Goal: Task Accomplishment & Management: Manage account settings

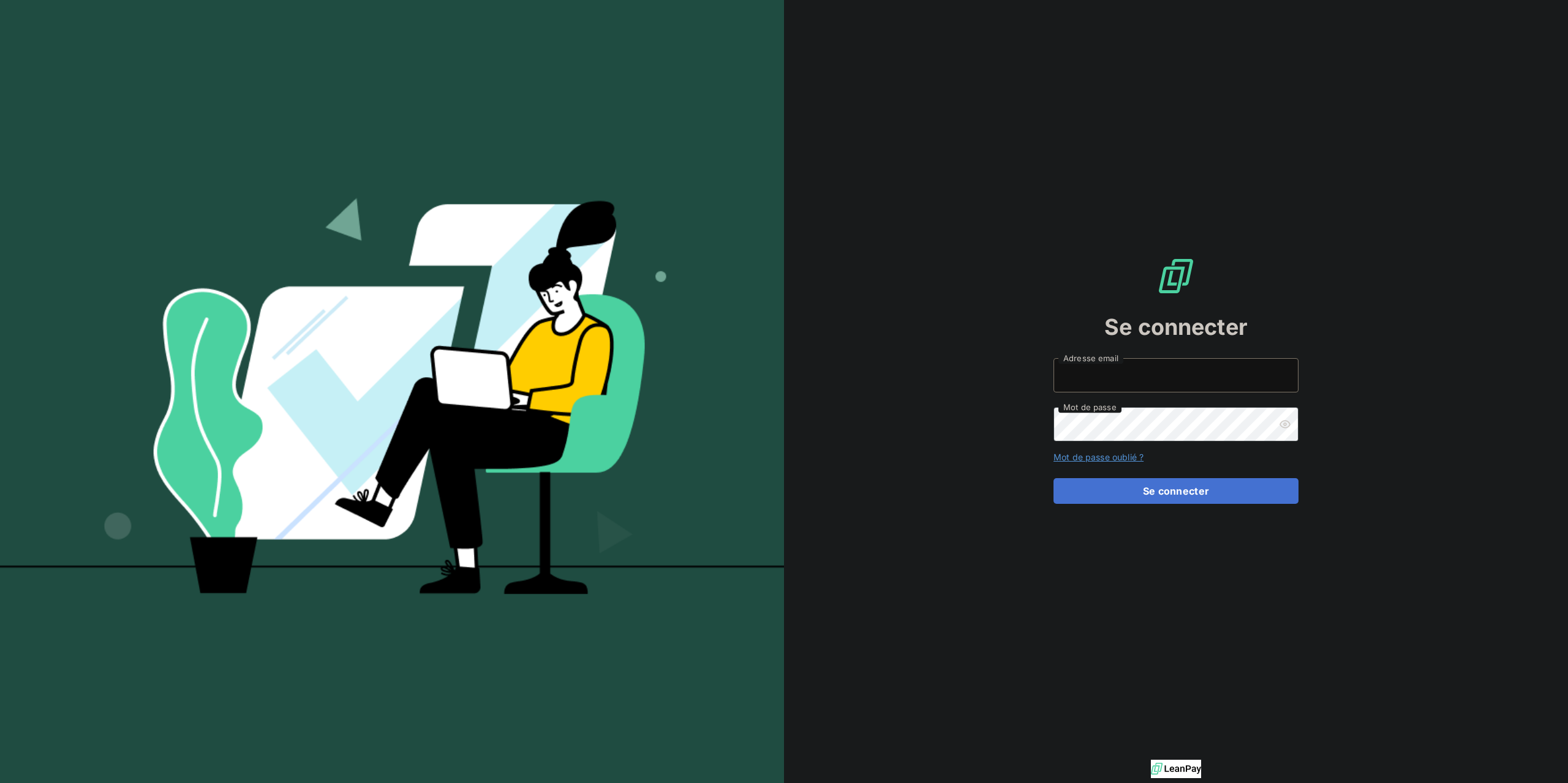
click at [1104, 384] on input "Adresse email" at bounding box center [1176, 376] width 245 height 34
click at [1109, 378] on input "Adresse email" at bounding box center [1176, 376] width 245 height 34
type input "[EMAIL_ADDRESS][DOMAIN_NAME]"
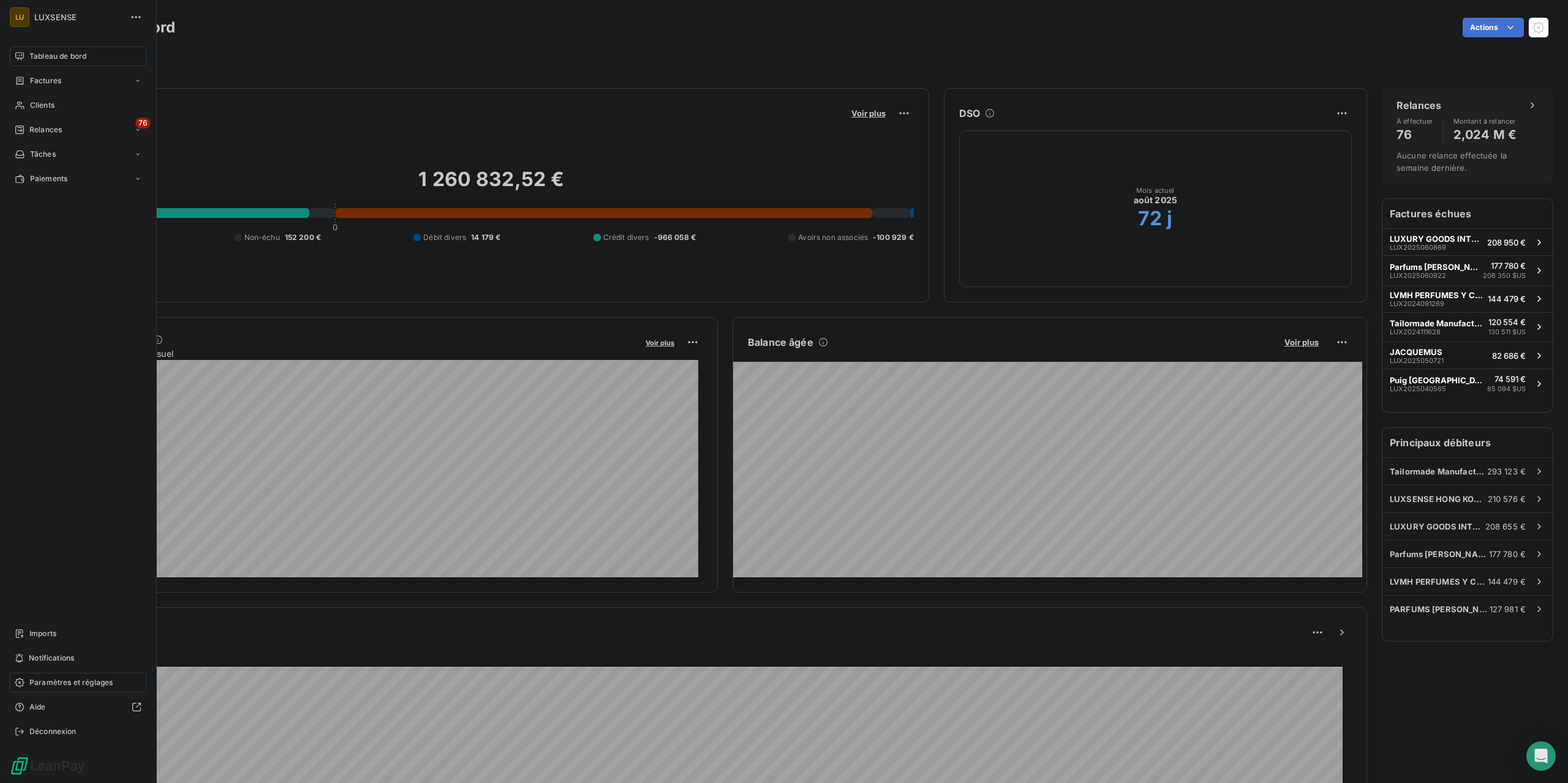
click at [36, 678] on span "Paramètres et réglages" at bounding box center [71, 682] width 83 height 11
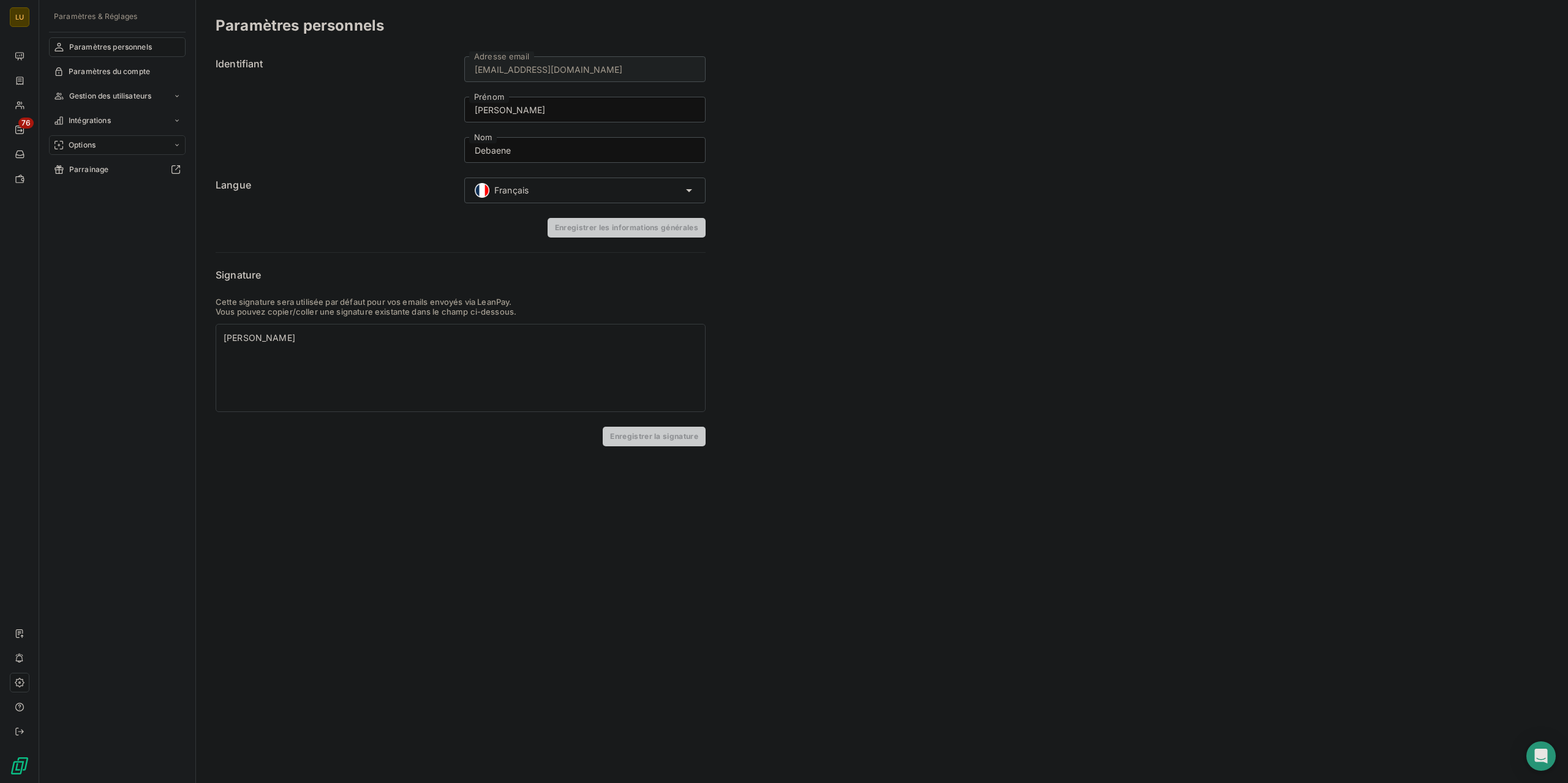
click at [128, 145] on div "Options" at bounding box center [117, 145] width 136 height 19
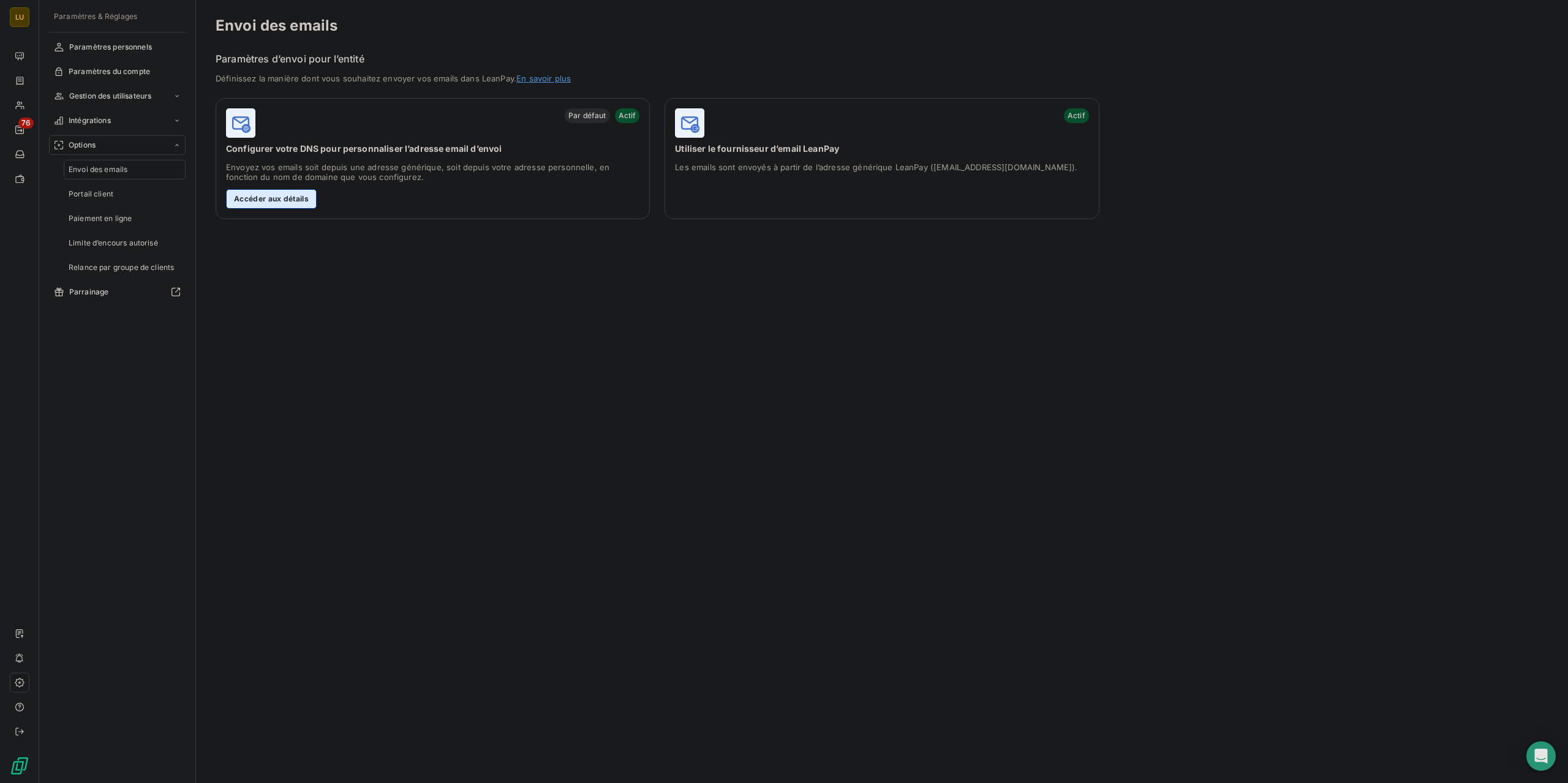
click at [275, 206] on button "Accéder aux détails" at bounding box center [271, 199] width 90 height 19
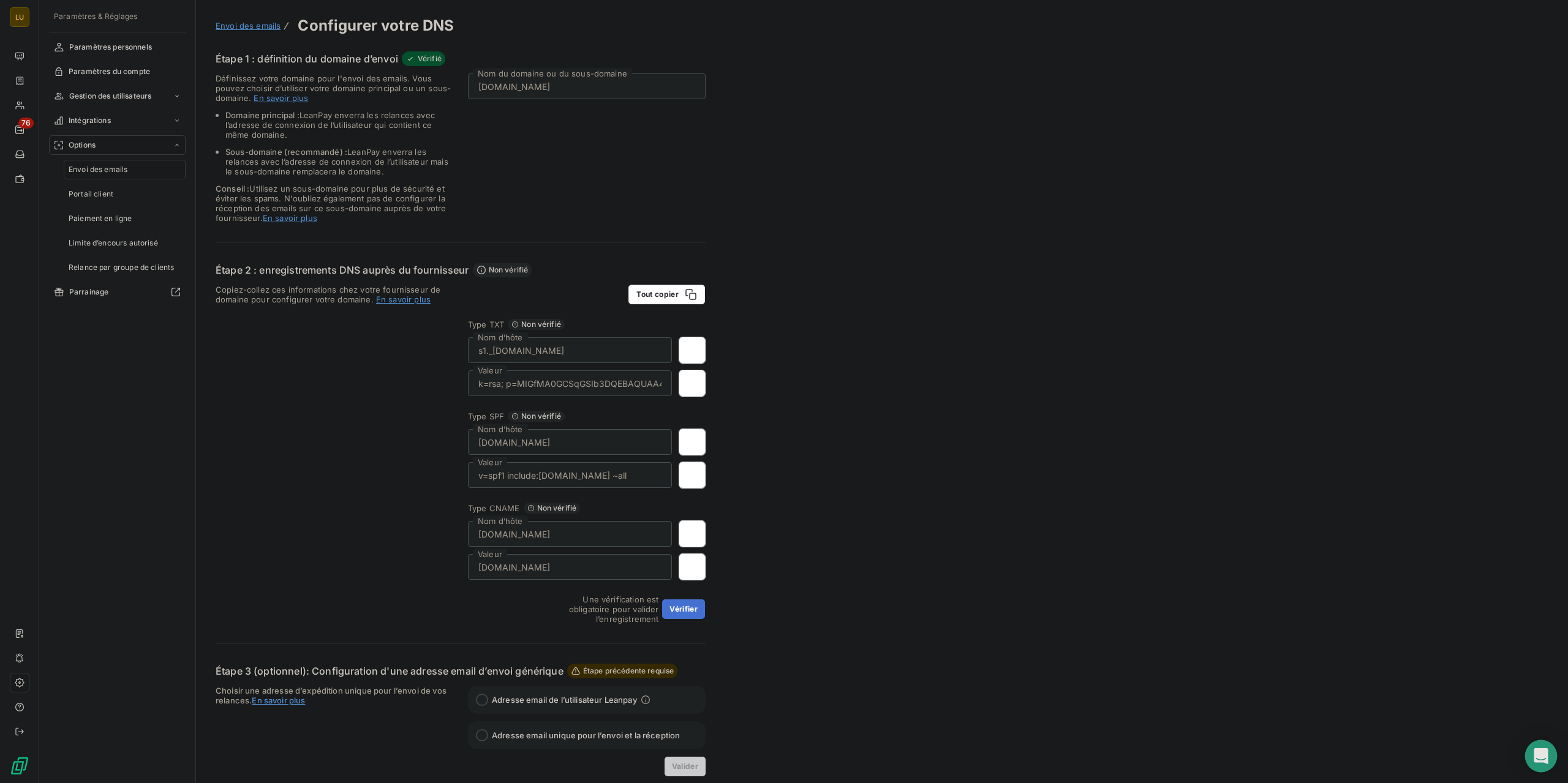
click at [1544, 749] on icon "Open Intercom Messenger" at bounding box center [1541, 756] width 16 height 16
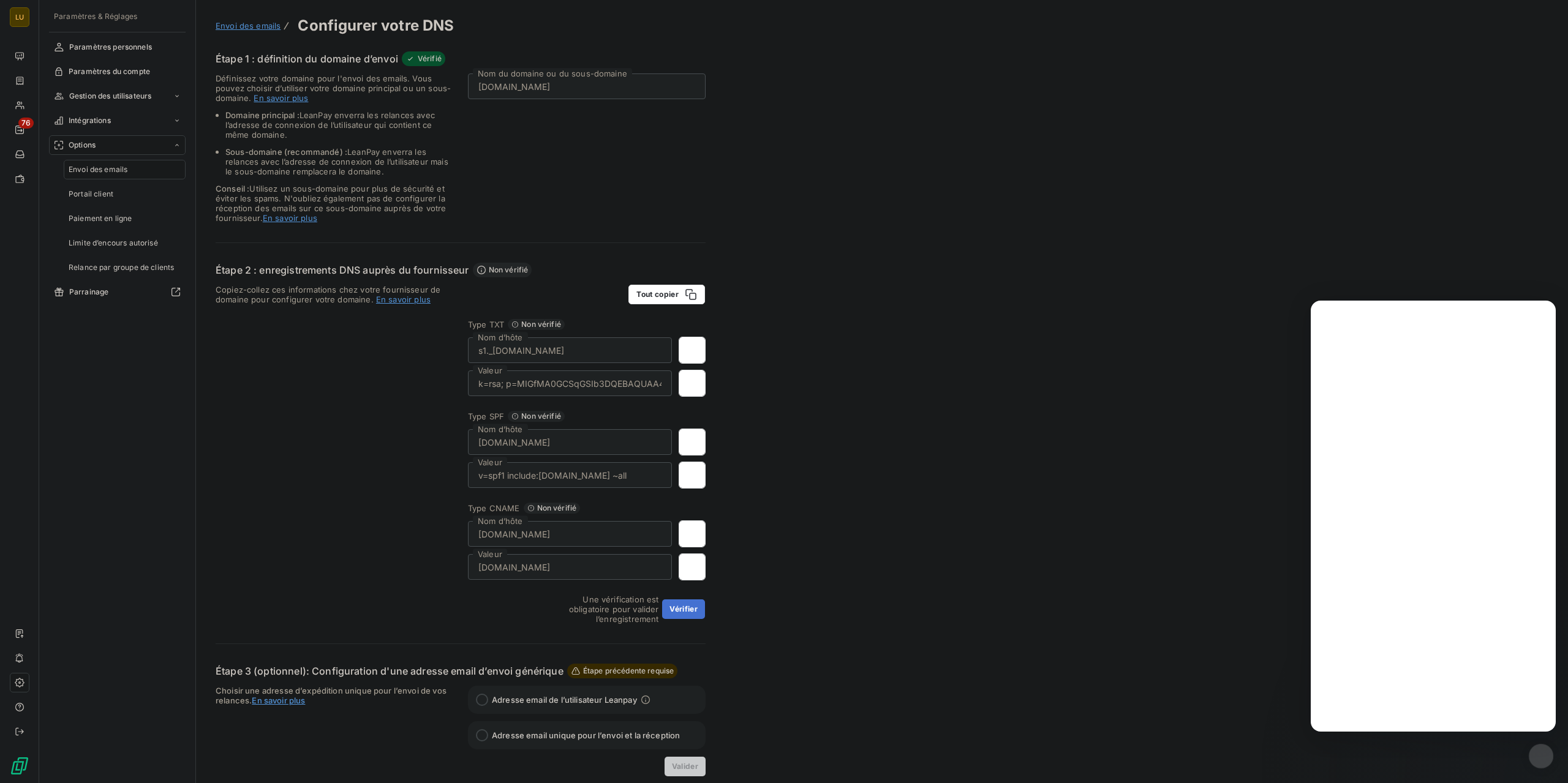
click at [850, 473] on div "Envoi des emails Configurer votre DNS Étape 1 : définition du domaine d’envoi V…" at bounding box center [882, 425] width 1372 height 850
